Goal: Find specific page/section

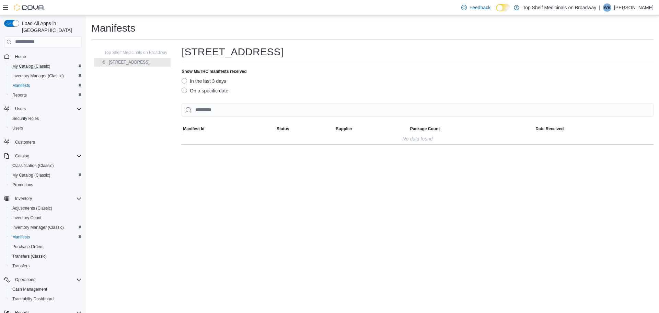
click at [20, 63] on button "My Catalog (Classic)" at bounding box center [46, 66] width 78 height 10
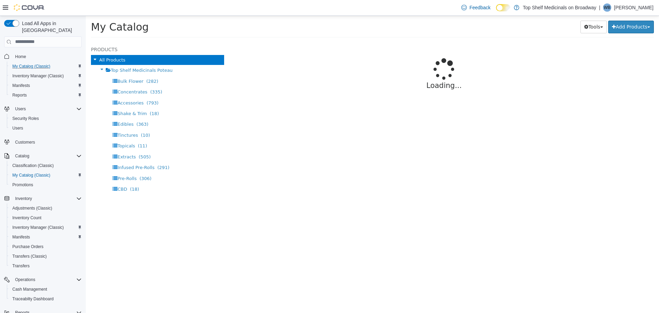
select select "**********"
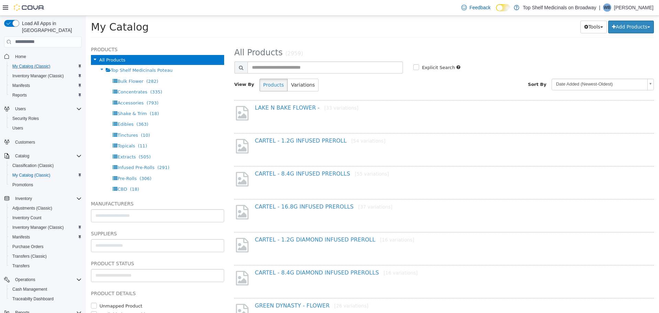
click at [7, 61] on button "My Catalog (Classic)" at bounding box center [46, 66] width 78 height 10
